Goal: Entertainment & Leisure: Consume media (video, audio)

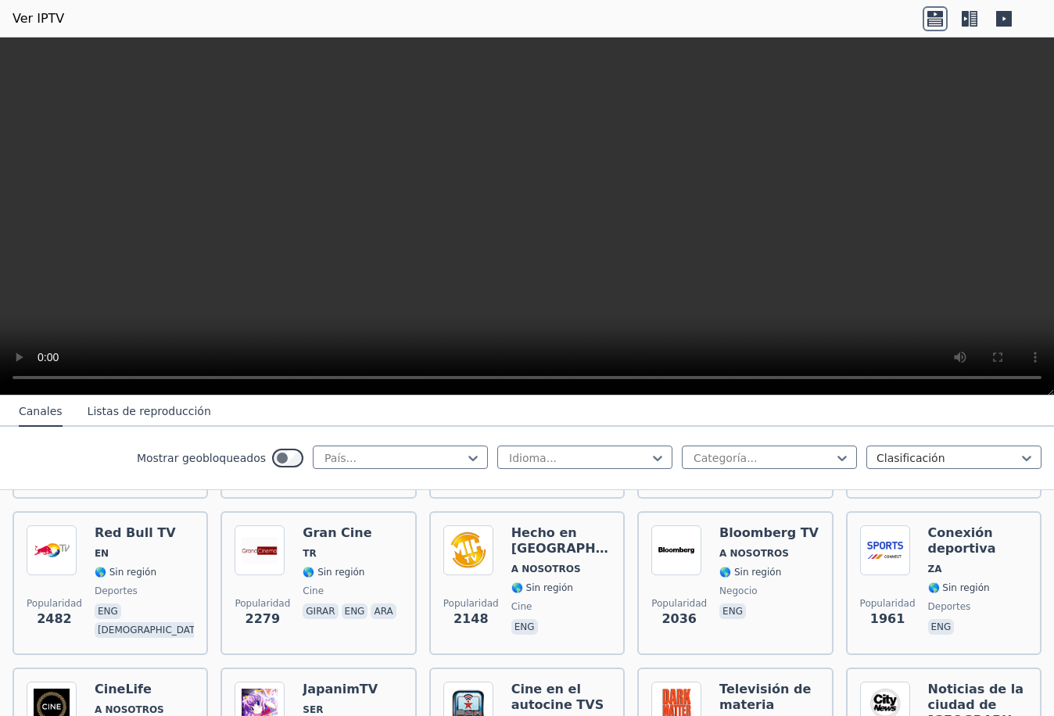
scroll to position [704, 0]
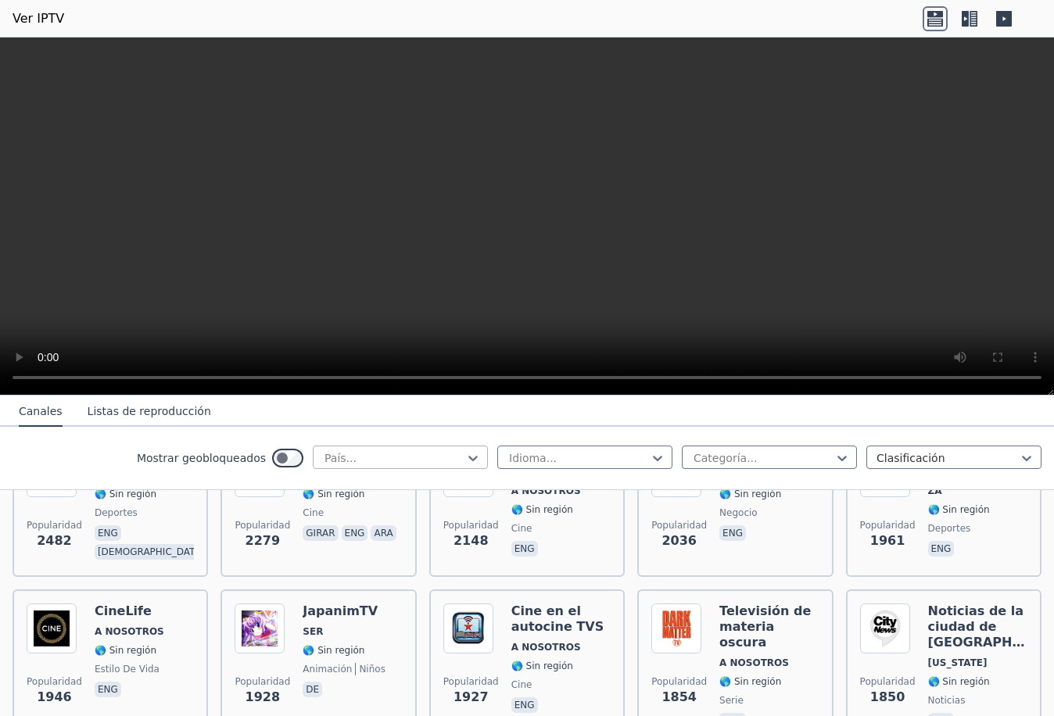
click at [444, 454] on div at bounding box center [394, 458] width 142 height 16
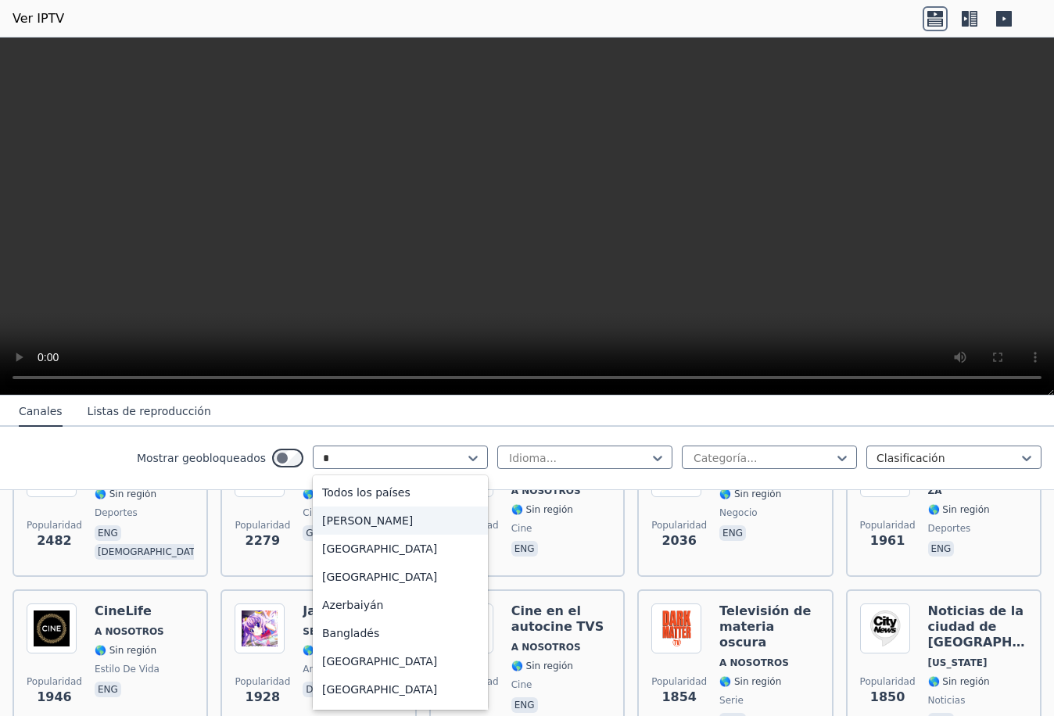
type input "**"
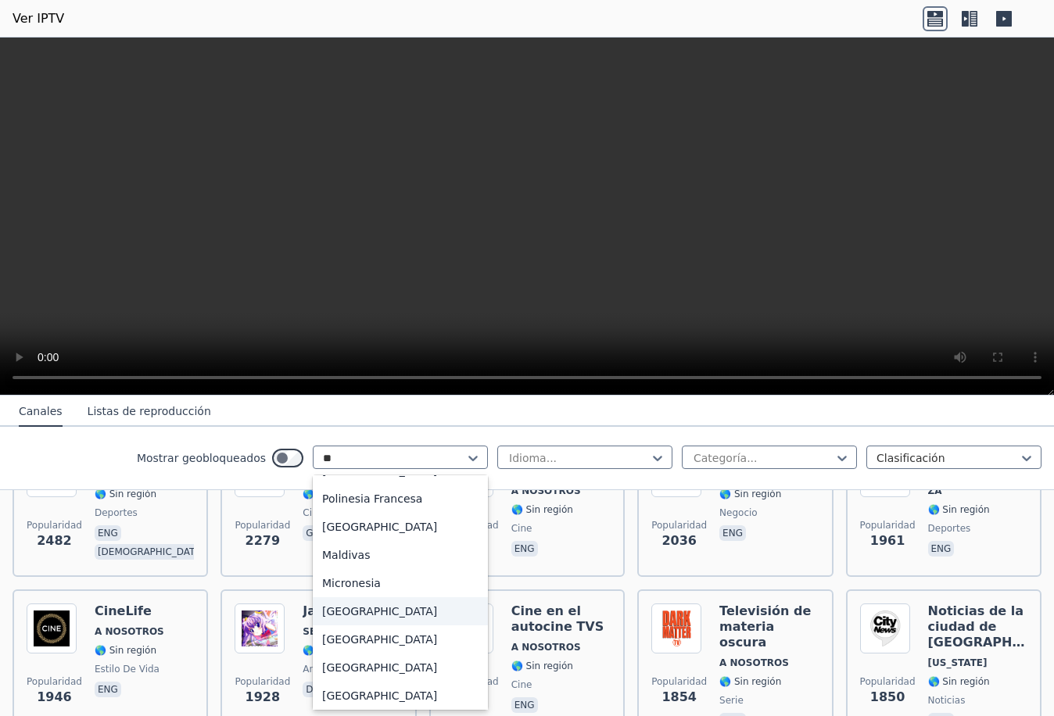
scroll to position [156, 0]
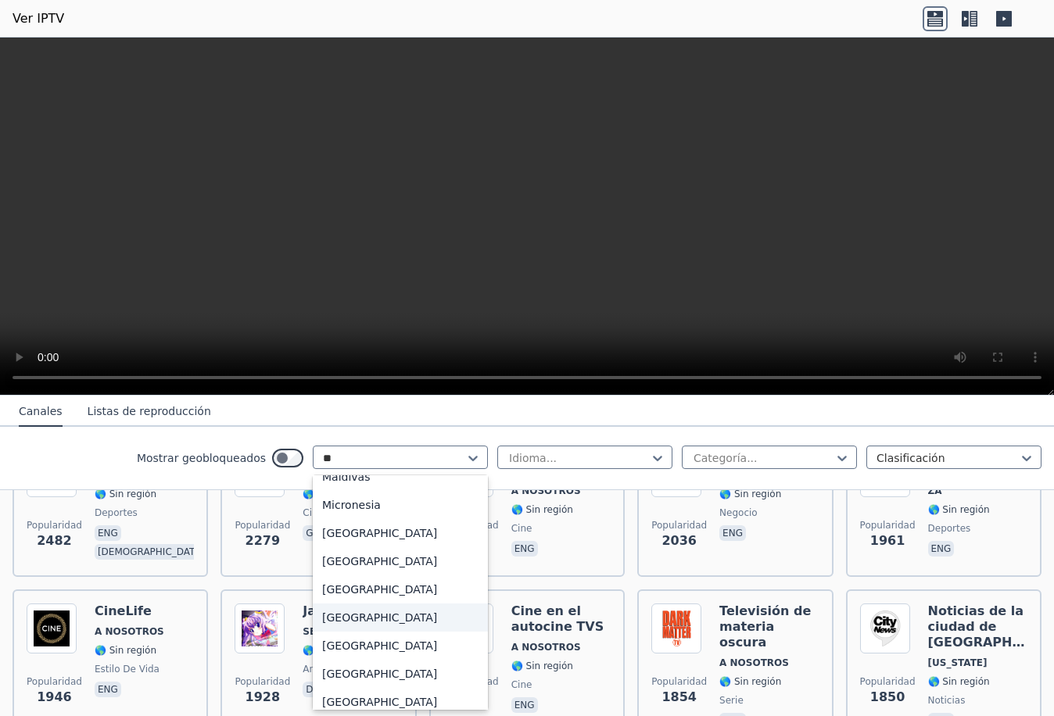
click at [367, 612] on div "[GEOGRAPHIC_DATA]" at bounding box center [400, 618] width 175 height 28
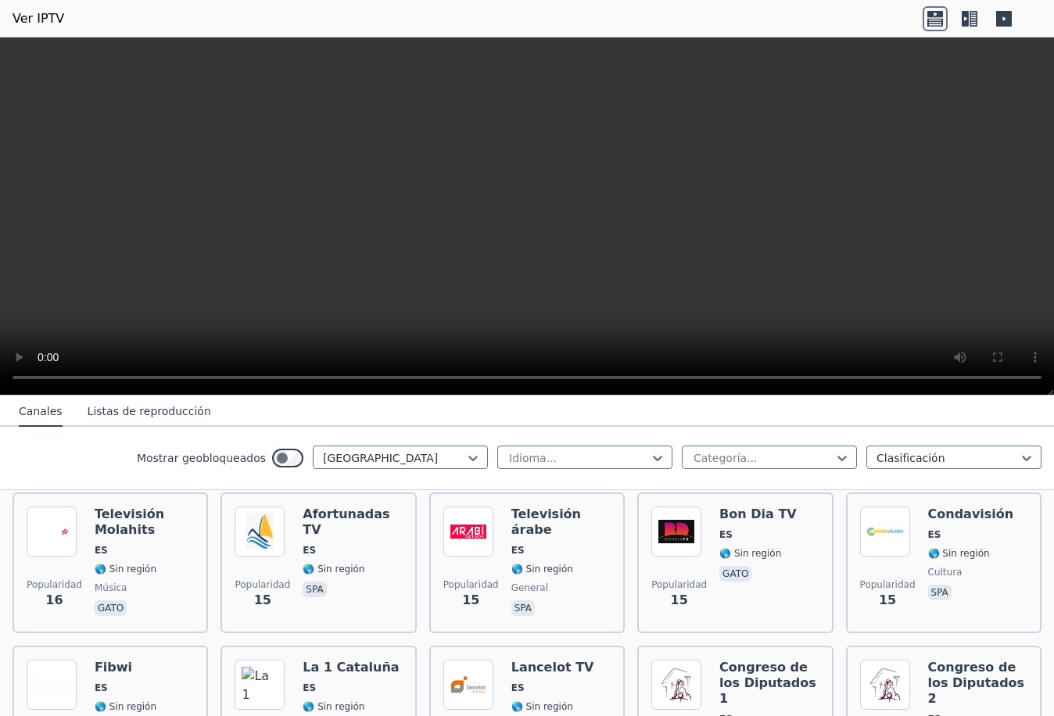
scroll to position [4457, 0]
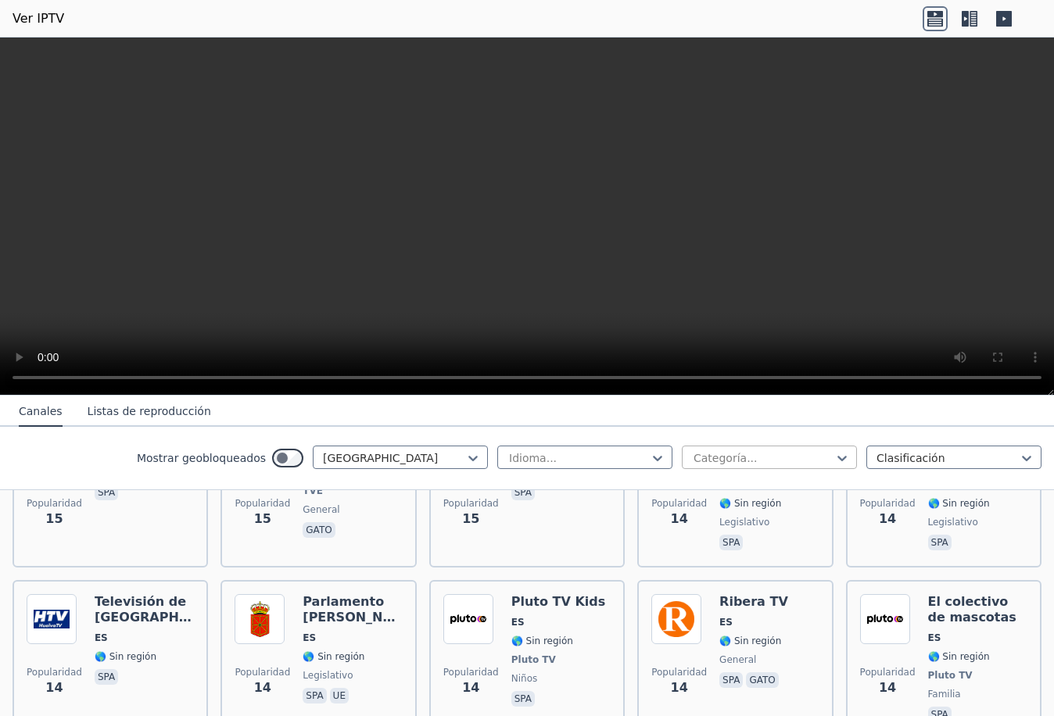
click at [803, 450] on div "Categoría..." at bounding box center [769, 457] width 175 height 23
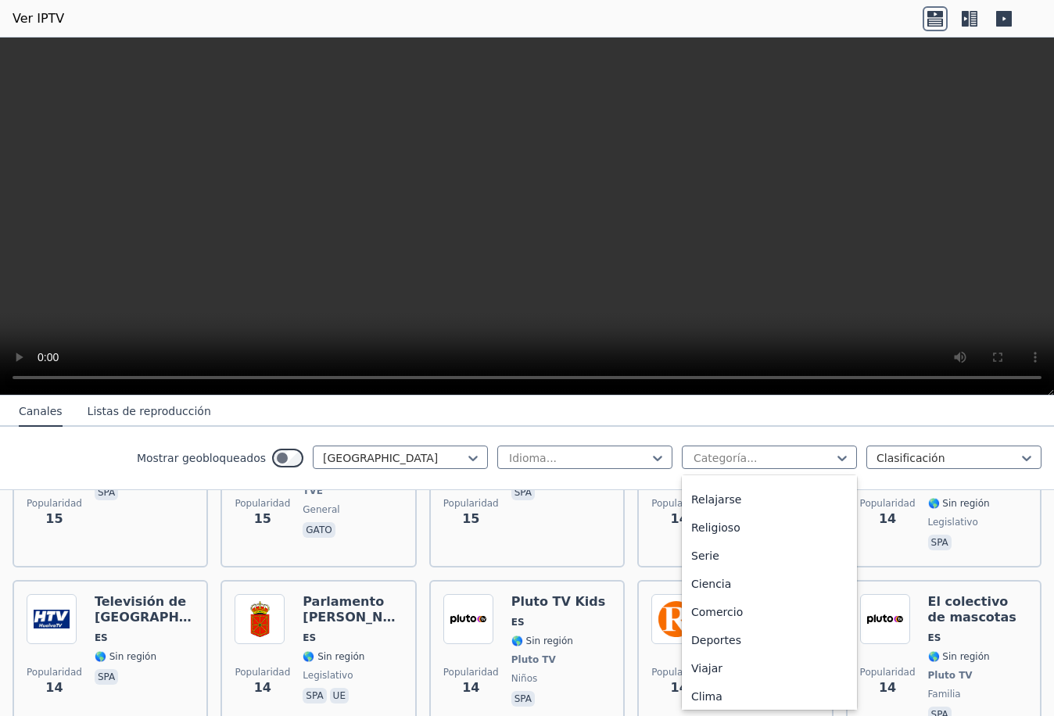
scroll to position [532, 0]
click at [712, 628] on div "Deportes" at bounding box center [769, 636] width 175 height 28
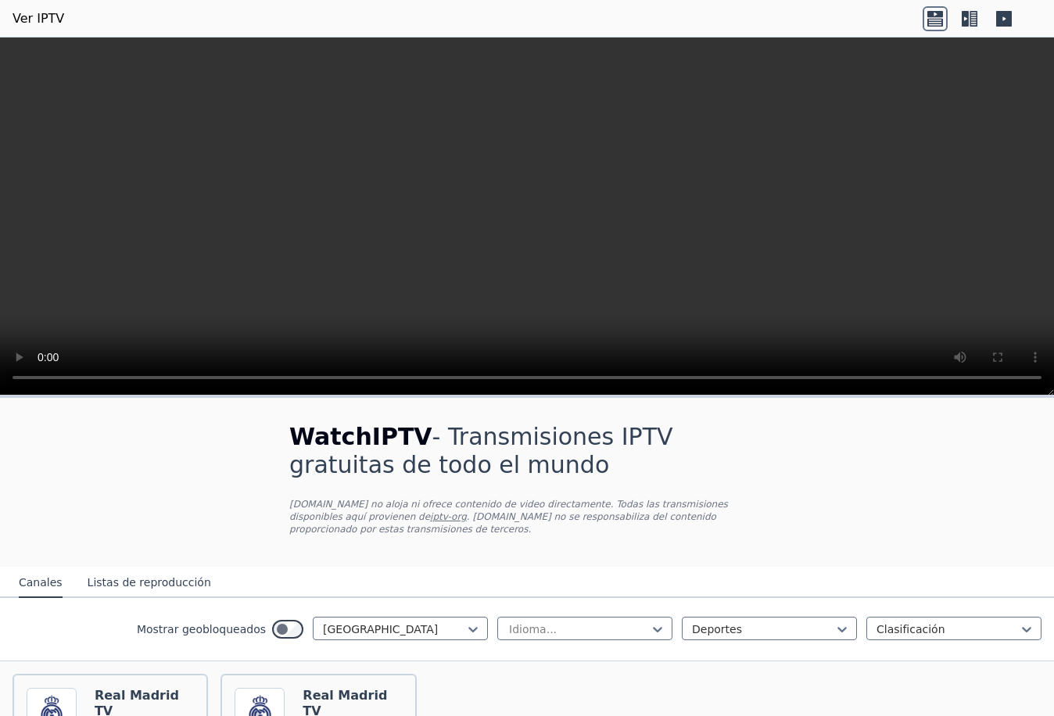
scroll to position [152, 0]
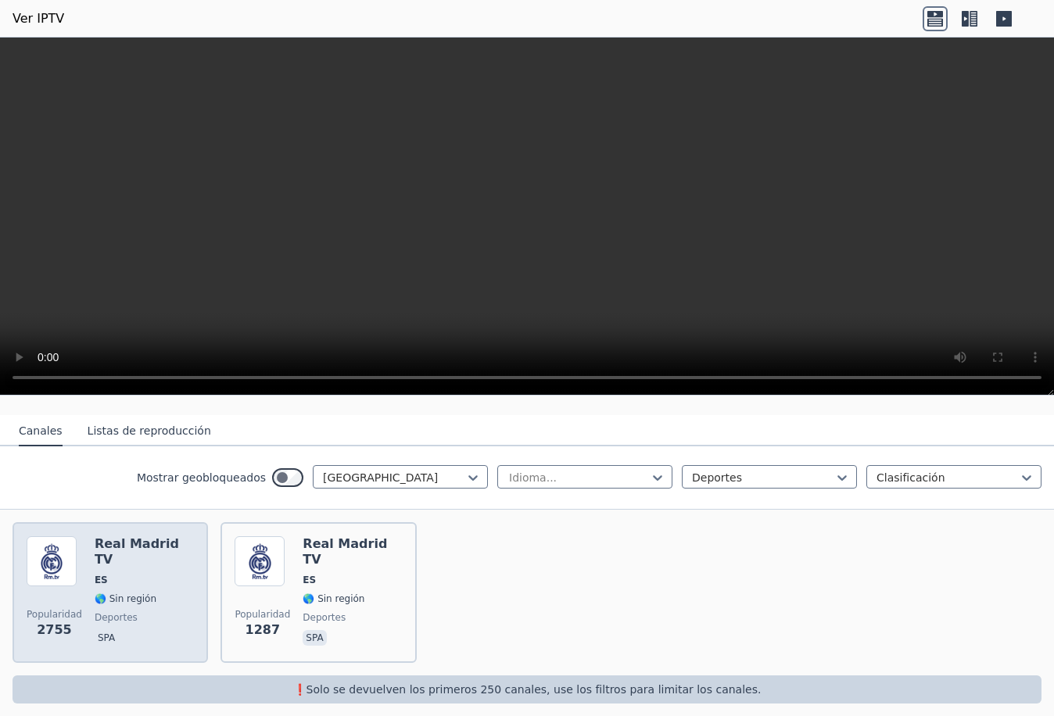
click at [164, 536] on font "Real Madrid TV" at bounding box center [137, 551] width 84 height 30
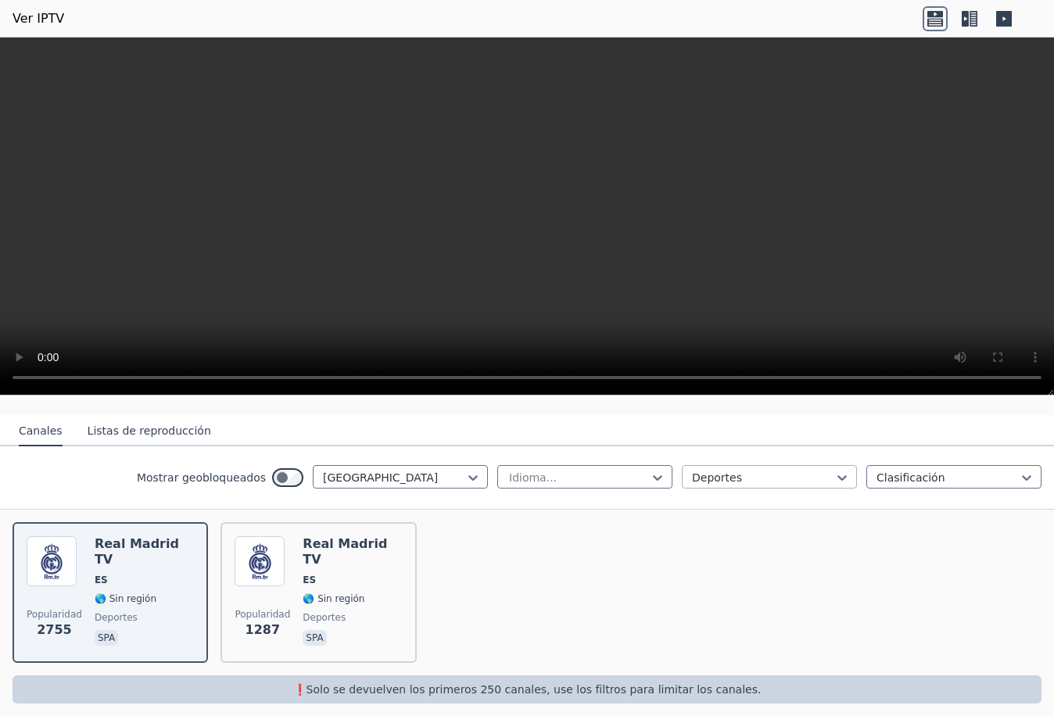
click at [741, 470] on div at bounding box center [763, 478] width 142 height 16
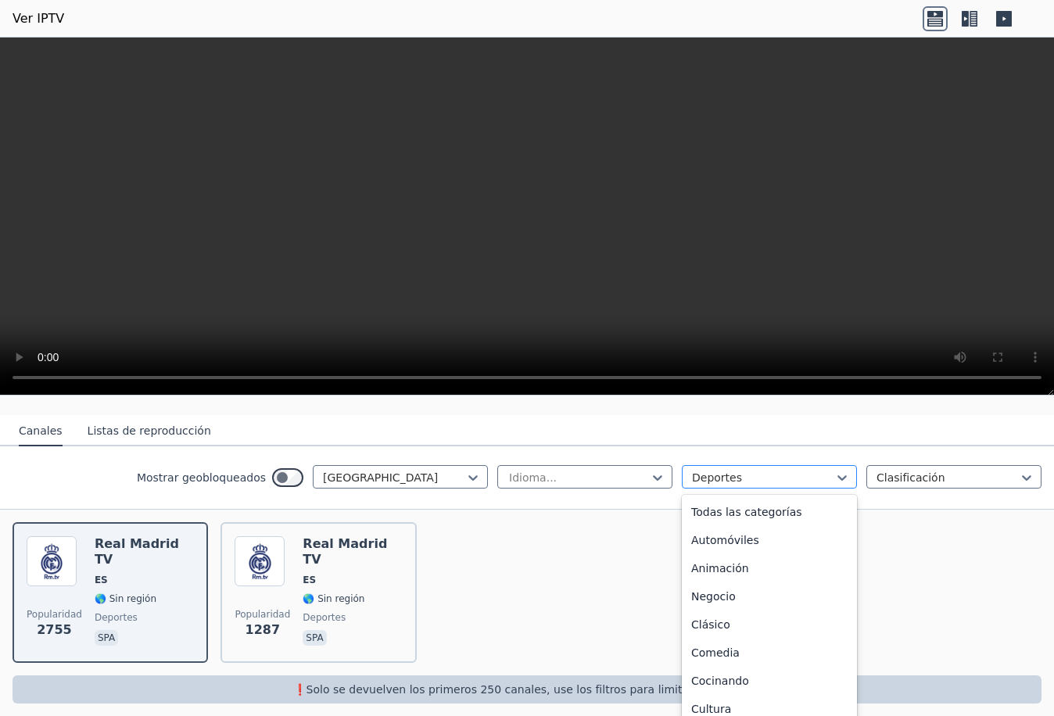
scroll to position [482, 0]
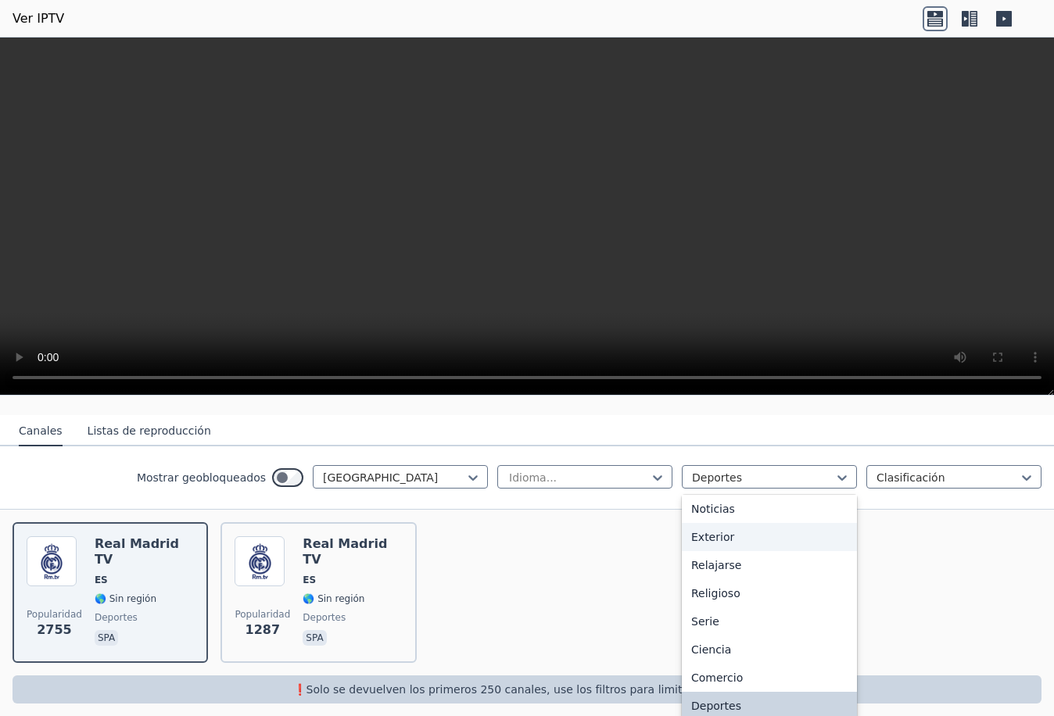
click at [623, 536] on div "Popularidad 2755 Real Madrid TV ES 🌎 Sin región deportes spa Popularidad 1287 R…" at bounding box center [527, 593] width 1054 height 166
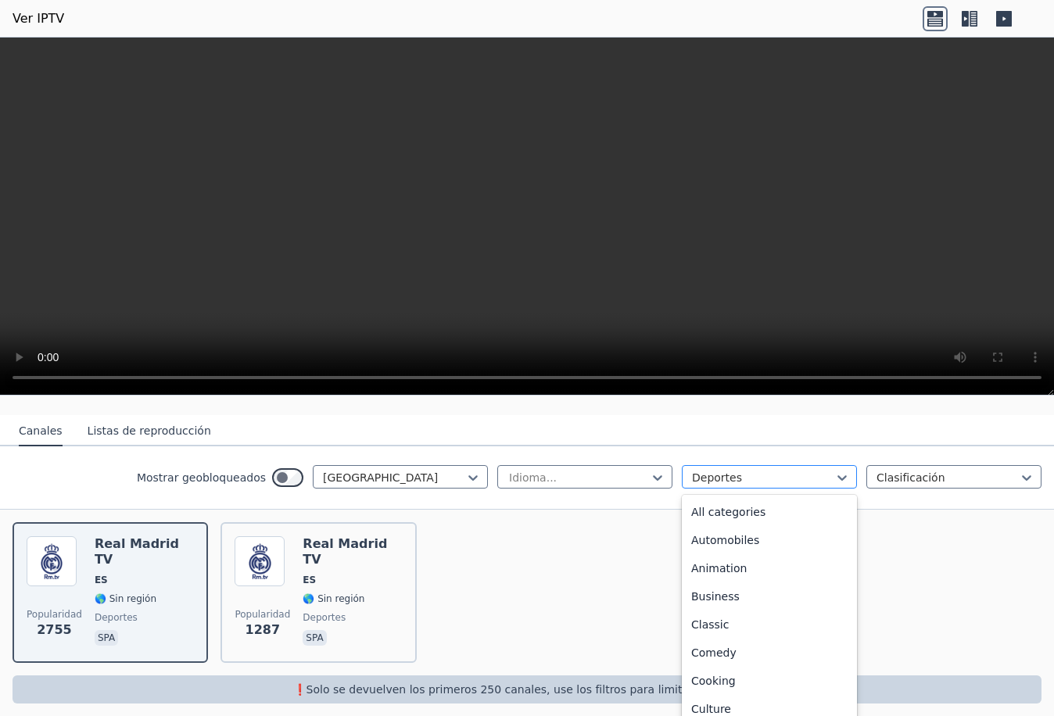
click at [708, 472] on div at bounding box center [763, 478] width 142 height 16
click at [726, 506] on font "Todas las categorías" at bounding box center [746, 512] width 111 height 13
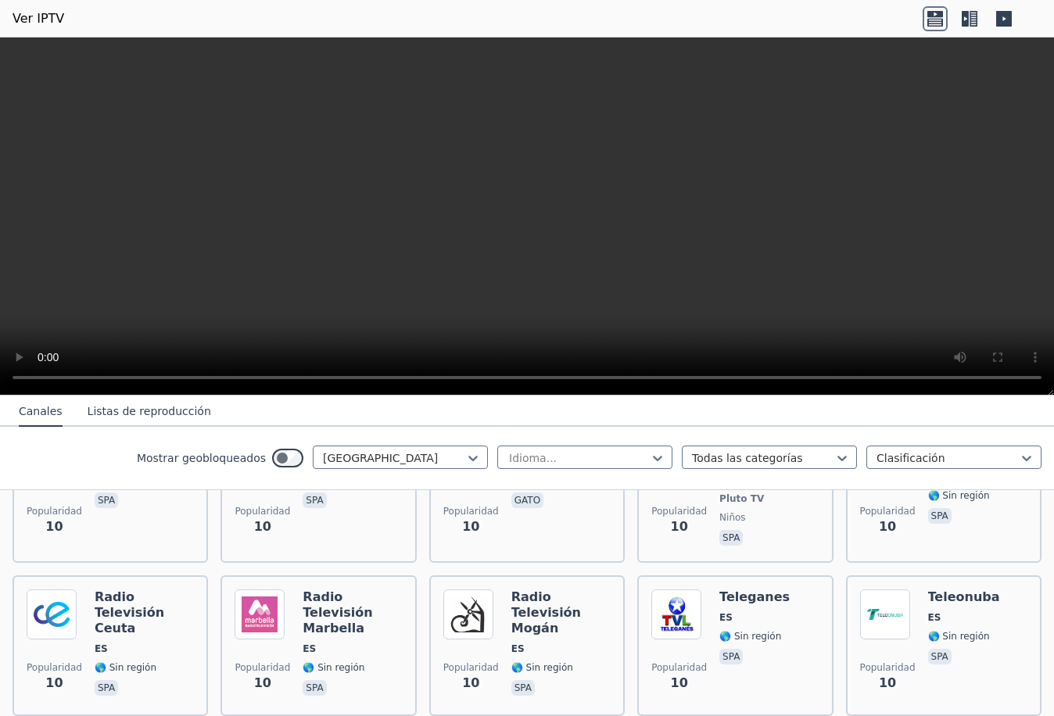
scroll to position [6010, 0]
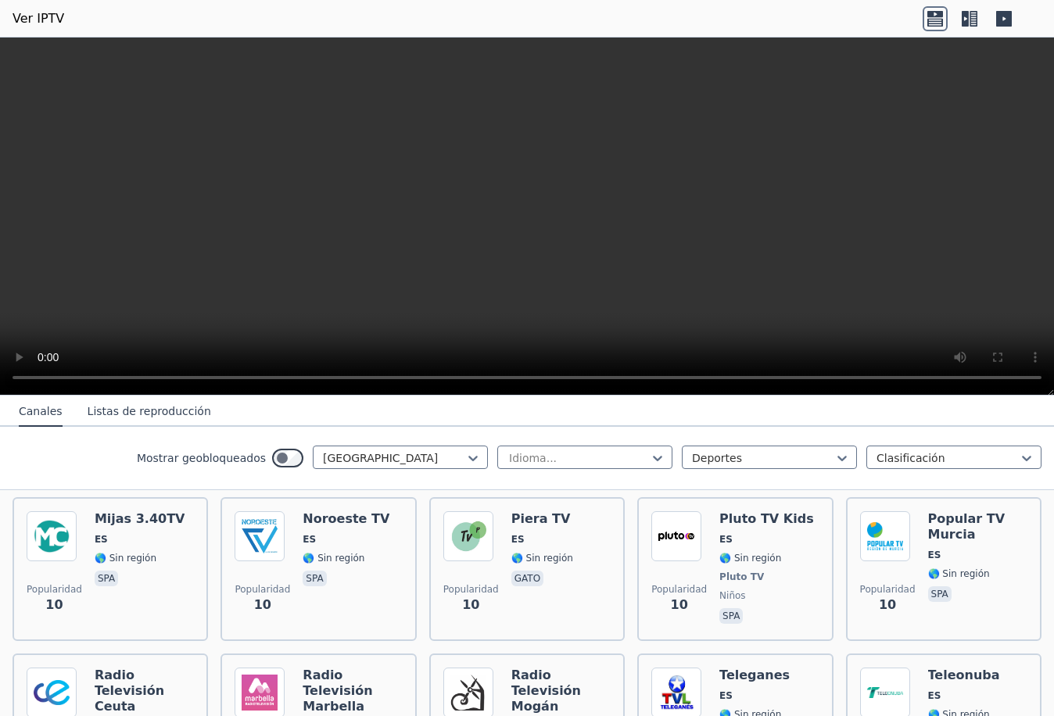
scroll to position [152, 0]
